Goal: Task Accomplishment & Management: Manage account settings

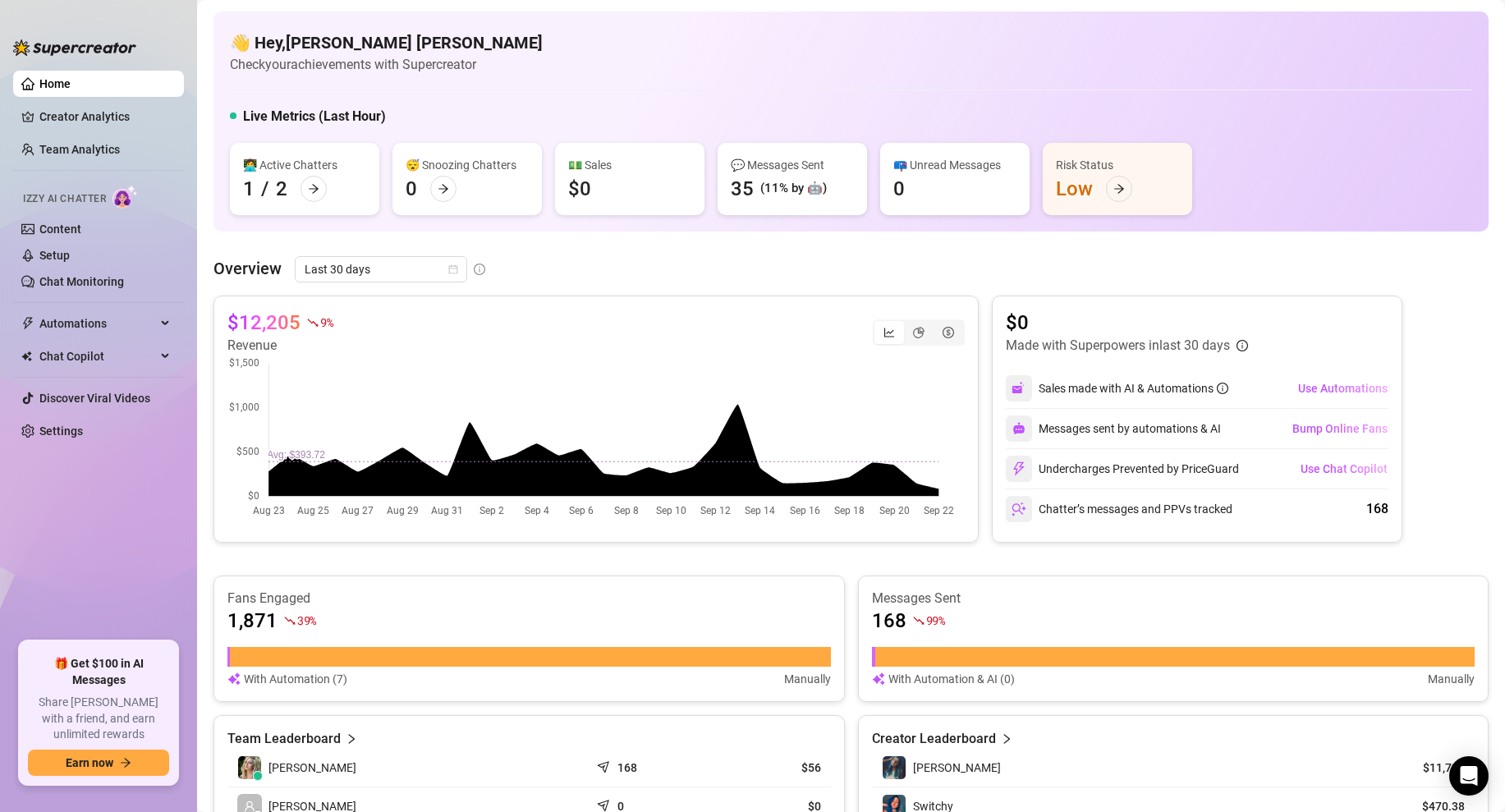
click at [243, 186] on div "1" at bounding box center [249, 188] width 11 height 26
click at [1191, 513] on div "Chatter’s messages and PPVs tracked" at bounding box center [1118, 508] width 227 height 26
click at [1073, 186] on div "Risk Status Low" at bounding box center [1118, 179] width 149 height 73
click at [1081, 165] on div "Risk Status" at bounding box center [1118, 165] width 123 height 18
click at [1118, 187] on icon "arrow-right" at bounding box center [1119, 188] width 11 height 11
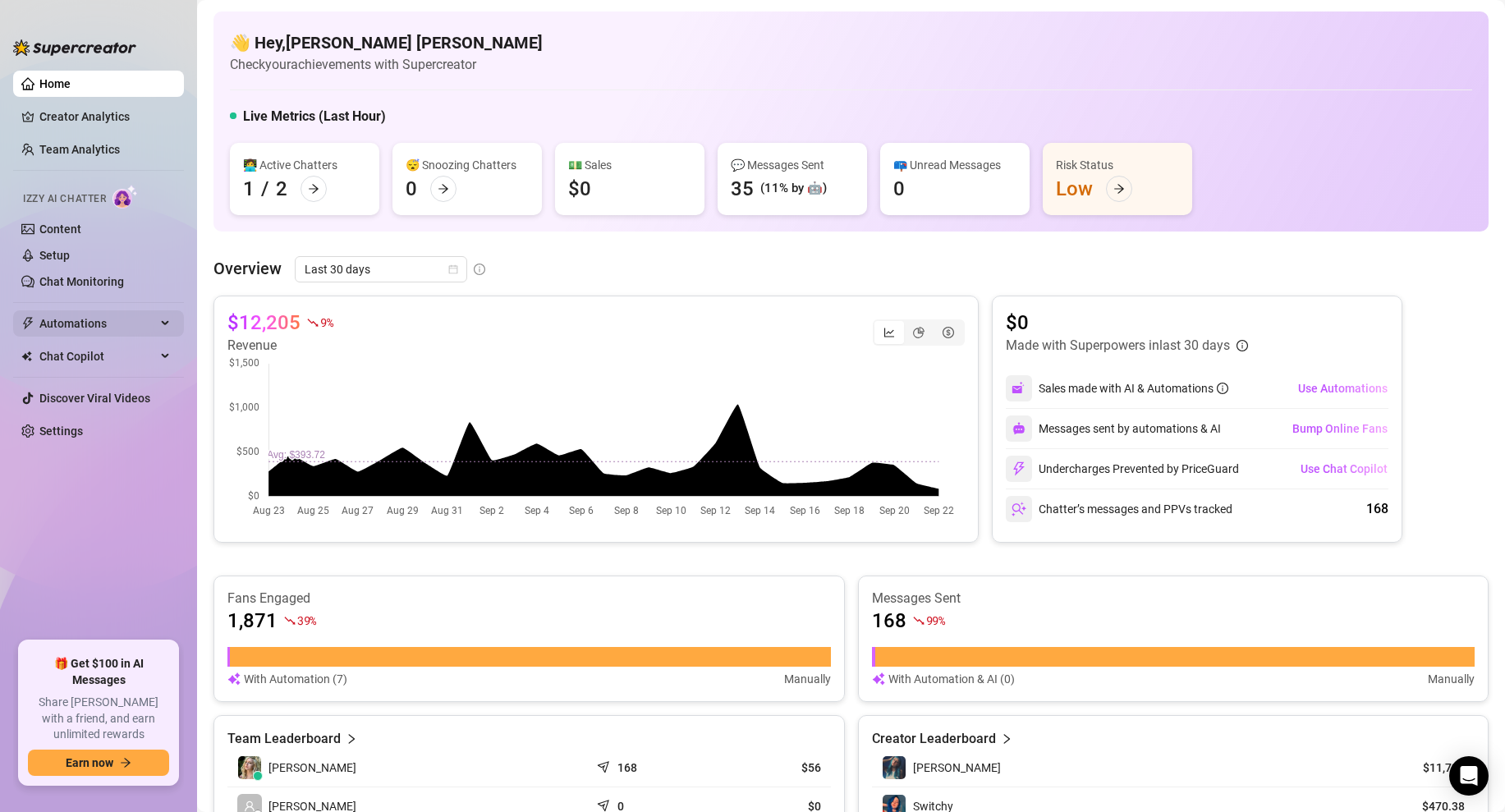
click at [66, 322] on span "Automations" at bounding box center [98, 322] width 117 height 26
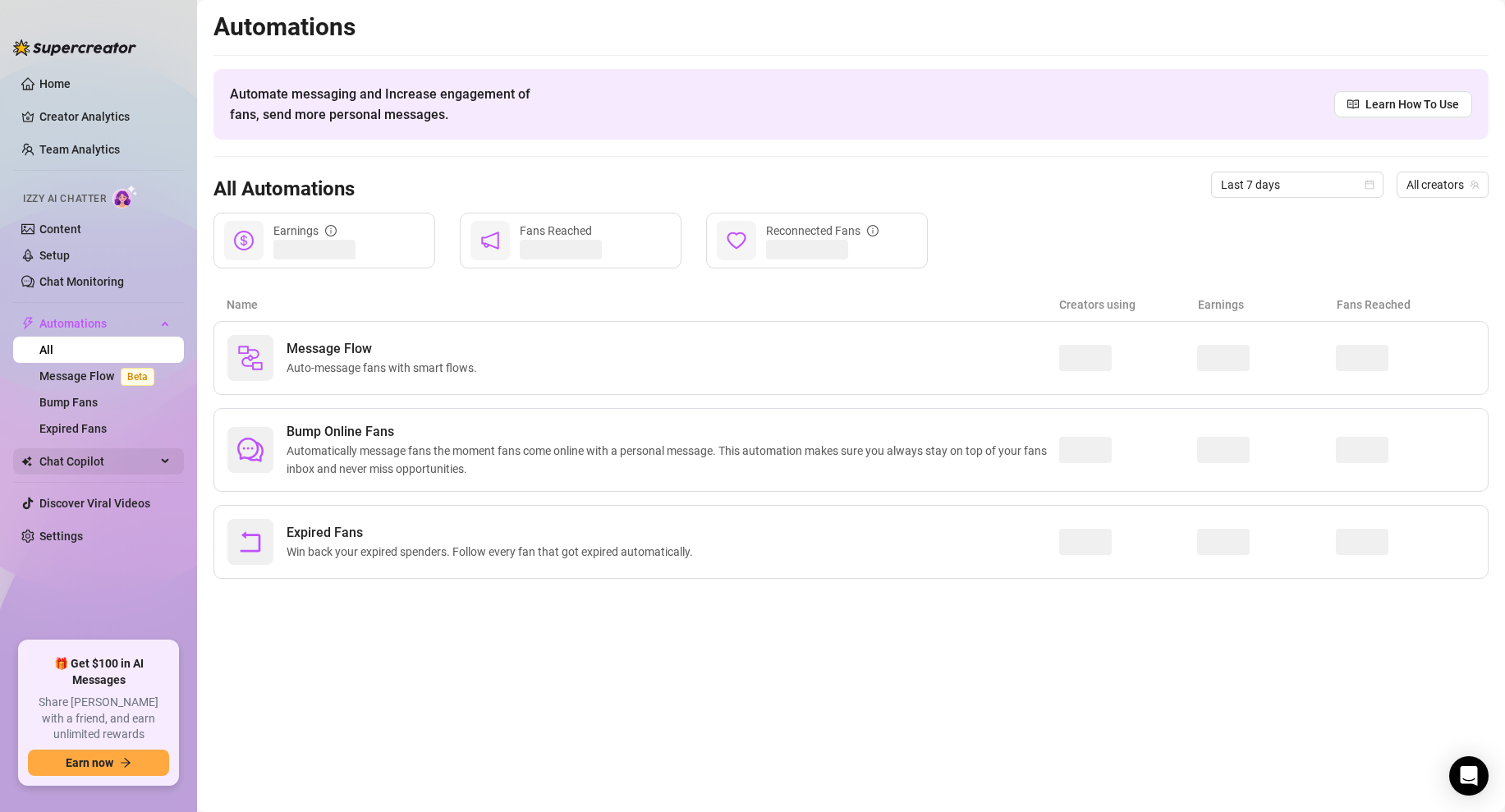
click at [65, 460] on span "Chat Copilot" at bounding box center [98, 461] width 117 height 26
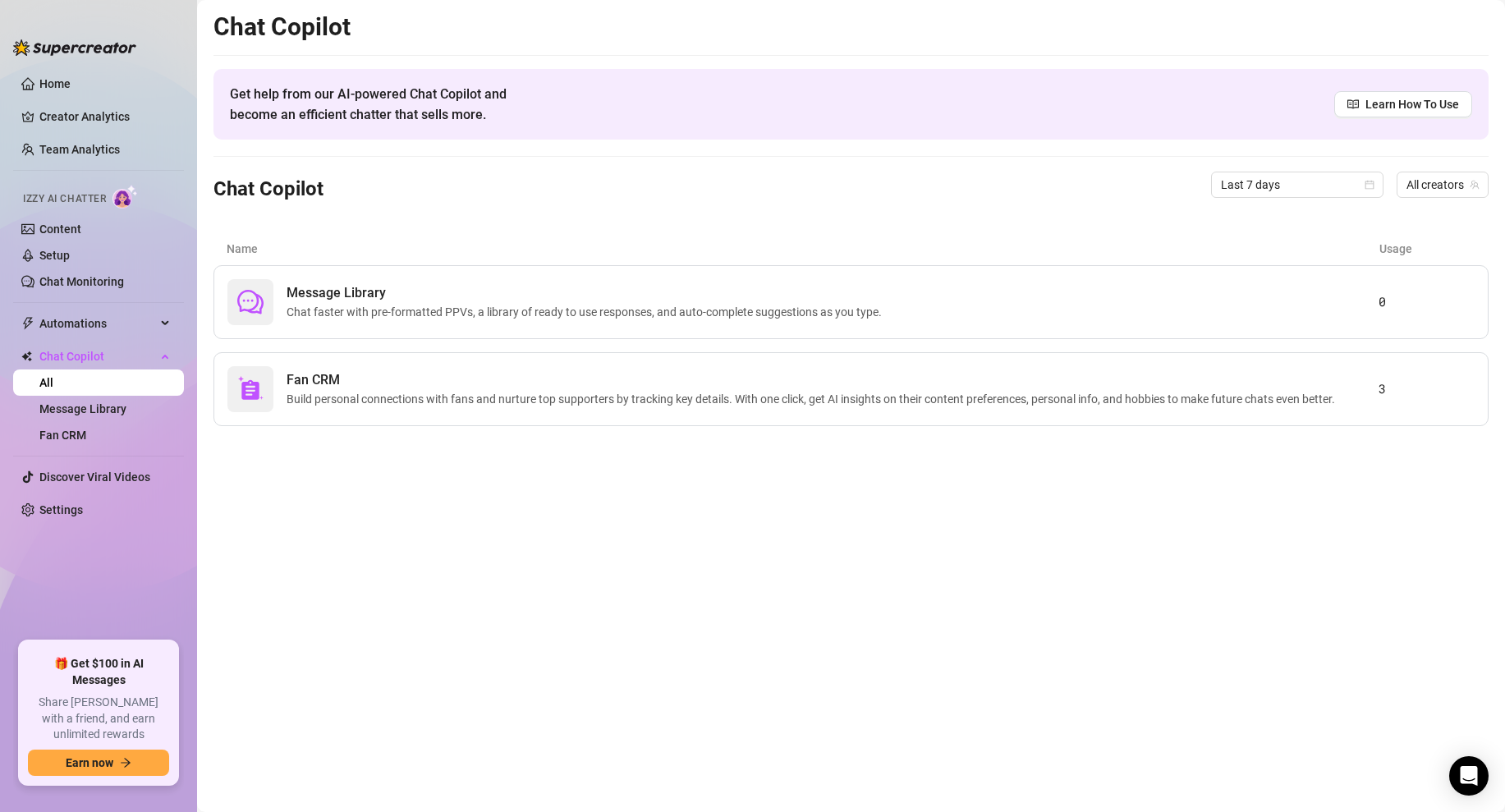
click at [54, 376] on link "All" at bounding box center [46, 383] width 14 height 13
click at [70, 257] on link "Setup" at bounding box center [55, 255] width 31 height 13
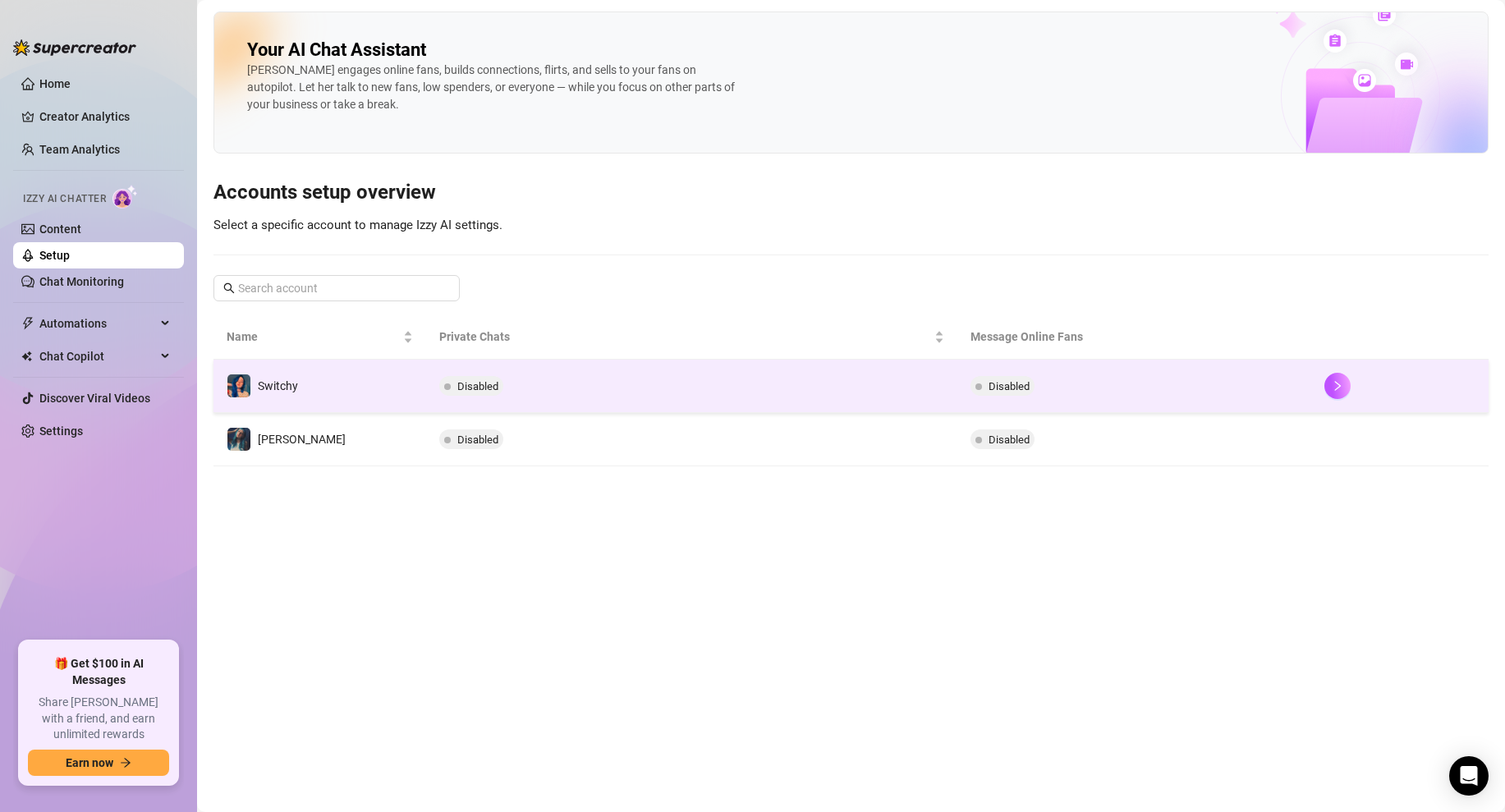
click at [524, 392] on td "Disabled" at bounding box center [691, 386] width 531 height 54
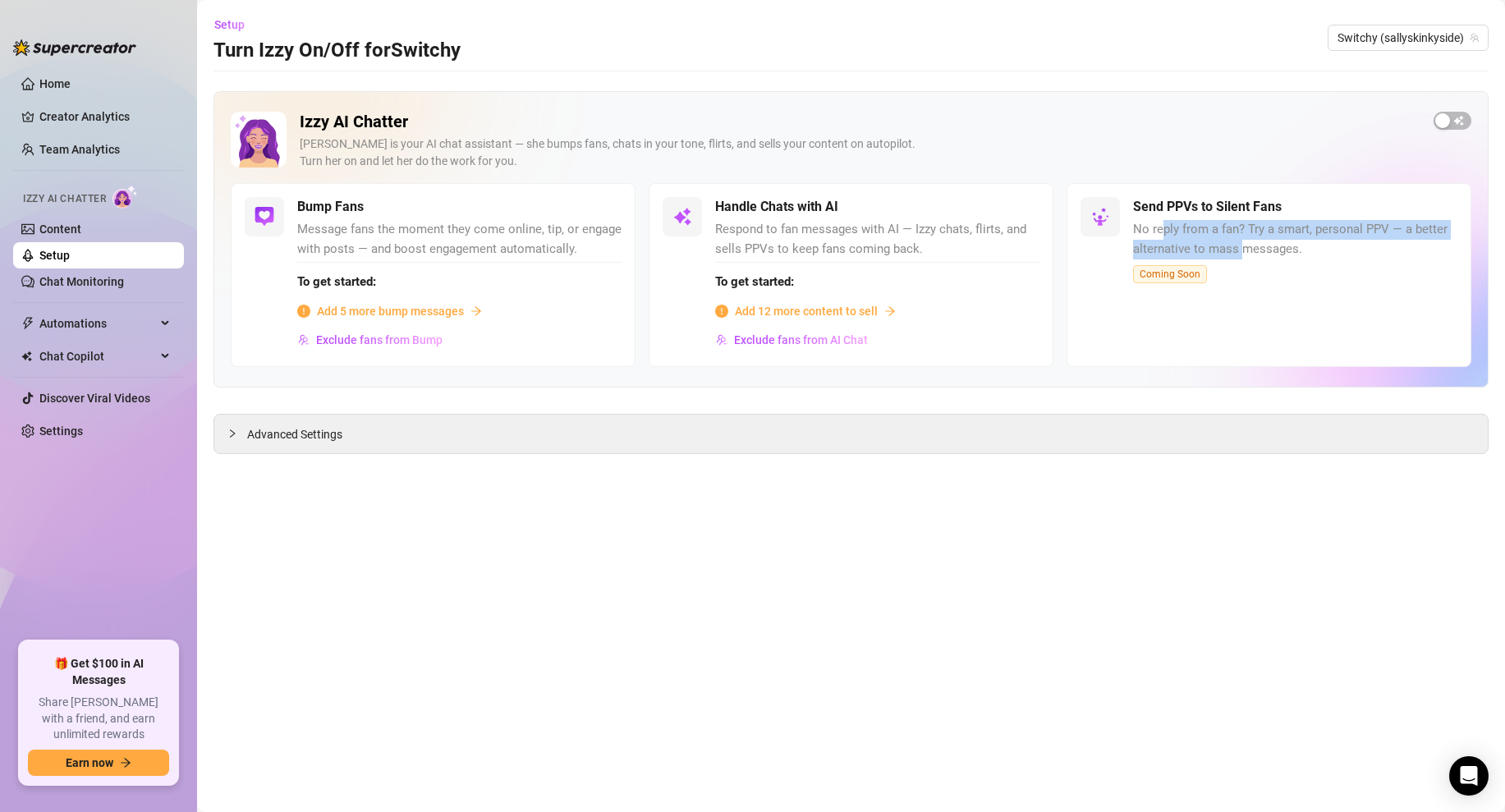
drag, startPoint x: 1162, startPoint y: 230, endPoint x: 1237, endPoint y: 242, distance: 76.0
click at [1242, 242] on span "No reply from a fan? Try a smart, personal PPV — a better alternative to mass m…" at bounding box center [1295, 239] width 324 height 38
click at [1237, 242] on span "No reply from a fan? Try a smart, personal PPV — a better alternative to mass m…" at bounding box center [1295, 239] width 324 height 38
drag, startPoint x: 1241, startPoint y: 249, endPoint x: 1306, endPoint y: 270, distance: 68.3
click at [1309, 263] on div "Send PPVs to Silent Fans No reply from a fan? Try a smart, personal PPV — a bet…" at bounding box center [1295, 274] width 324 height 156
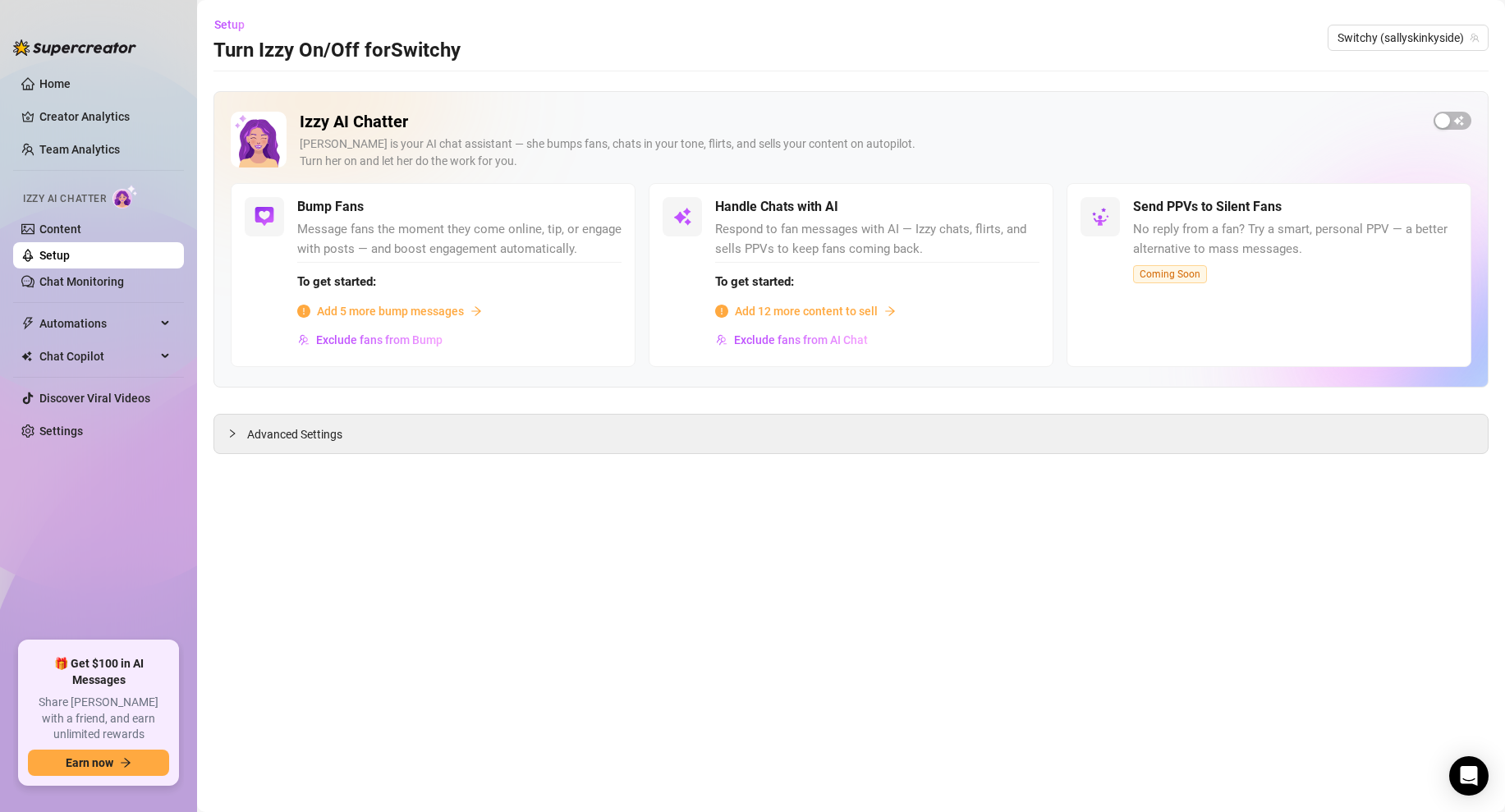
click at [1303, 275] on div "Send PPVs to Silent Fans No reply from a fan? Try a smart, personal PPV — a bet…" at bounding box center [1295, 274] width 324 height 156
click at [1451, 125] on span "button" at bounding box center [1452, 121] width 37 height 18
click at [286, 436] on span "Advanced Settings" at bounding box center [295, 434] width 96 height 18
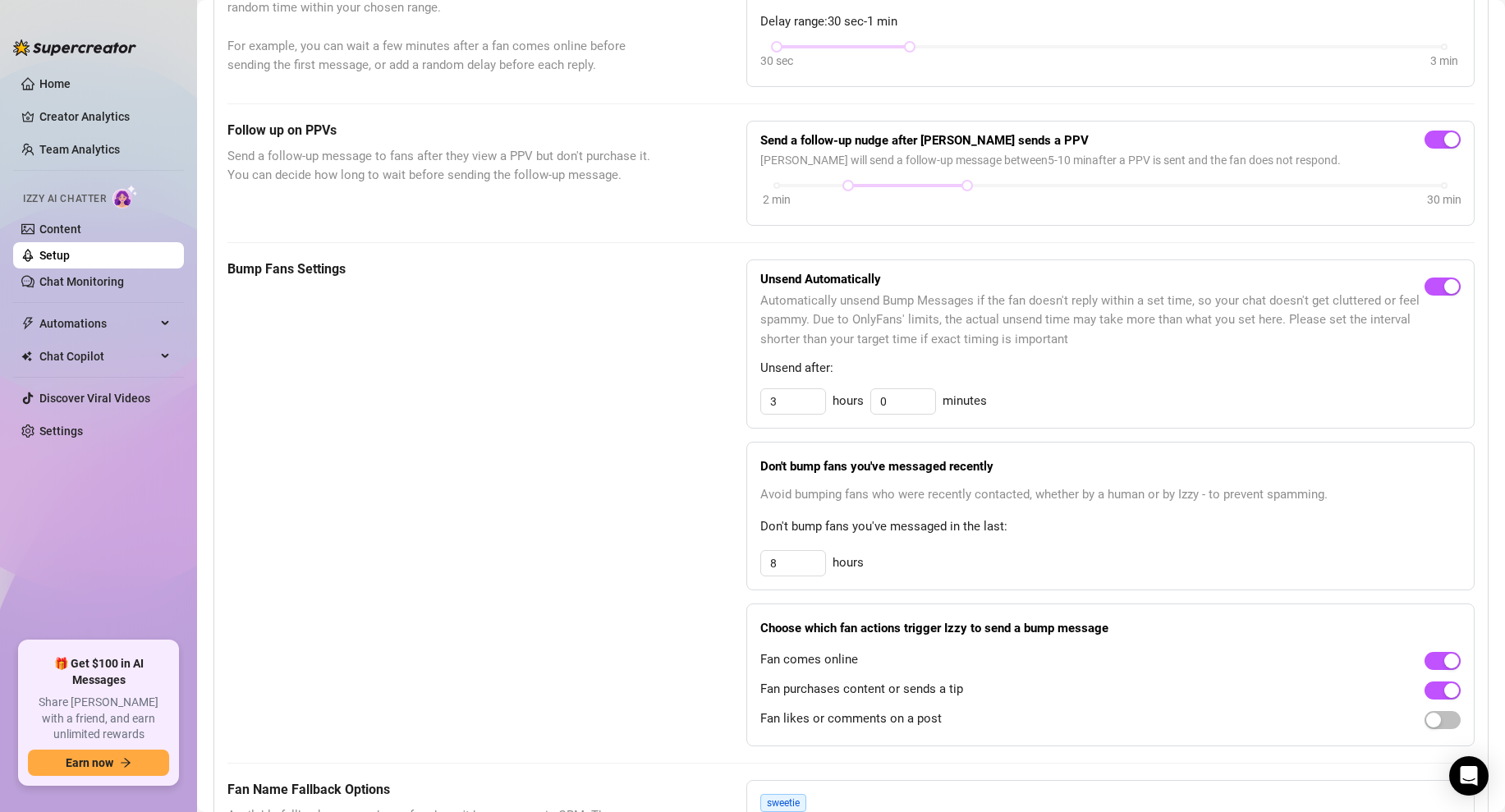
scroll to position [582, 0]
